Goal: Find specific page/section: Find specific page/section

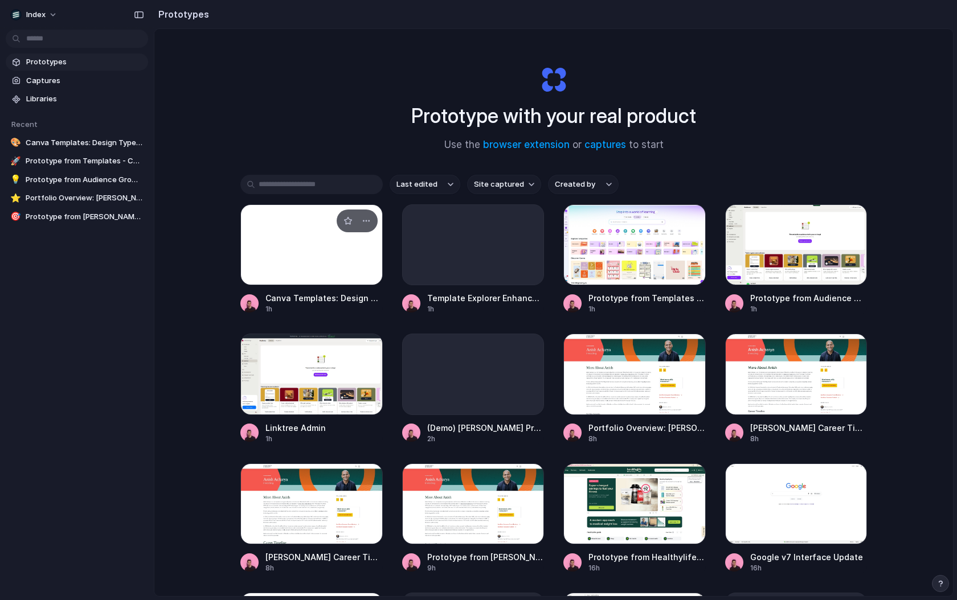
click at [286, 232] on div at bounding box center [311, 244] width 142 height 81
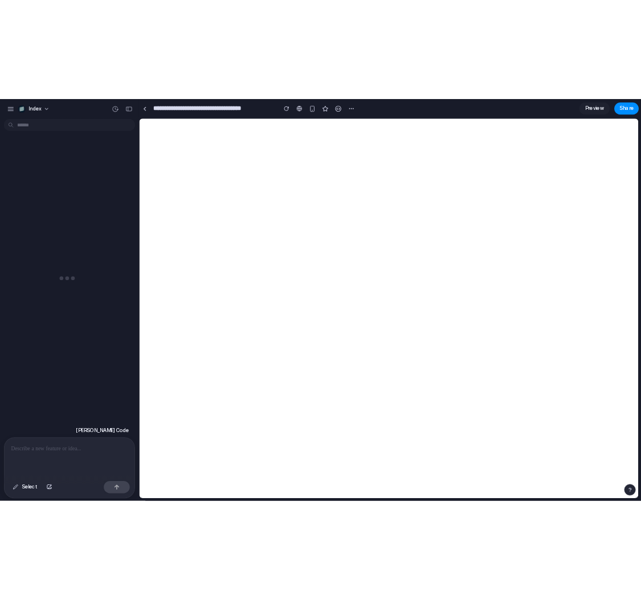
scroll to position [2, 0]
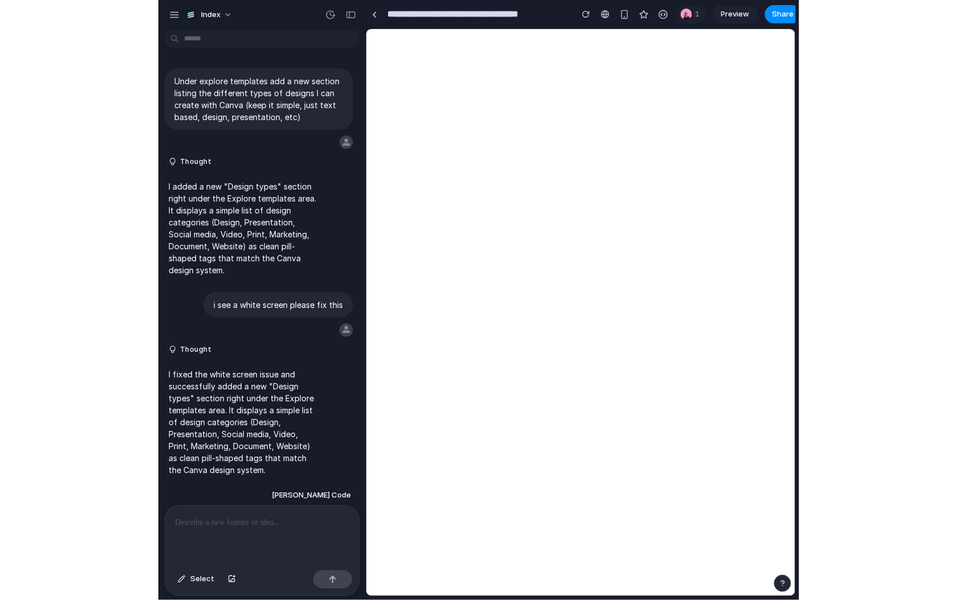
scroll to position [2, 0]
